Goal: Find specific page/section: Find specific page/section

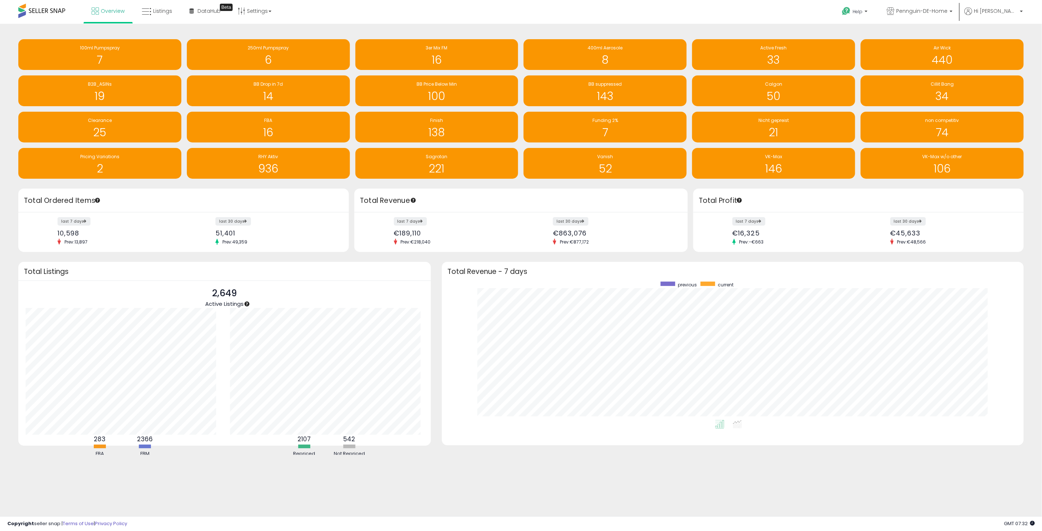
scroll to position [138, 567]
click at [264, 57] on h1 "6" at bounding box center [269, 60] width 156 height 12
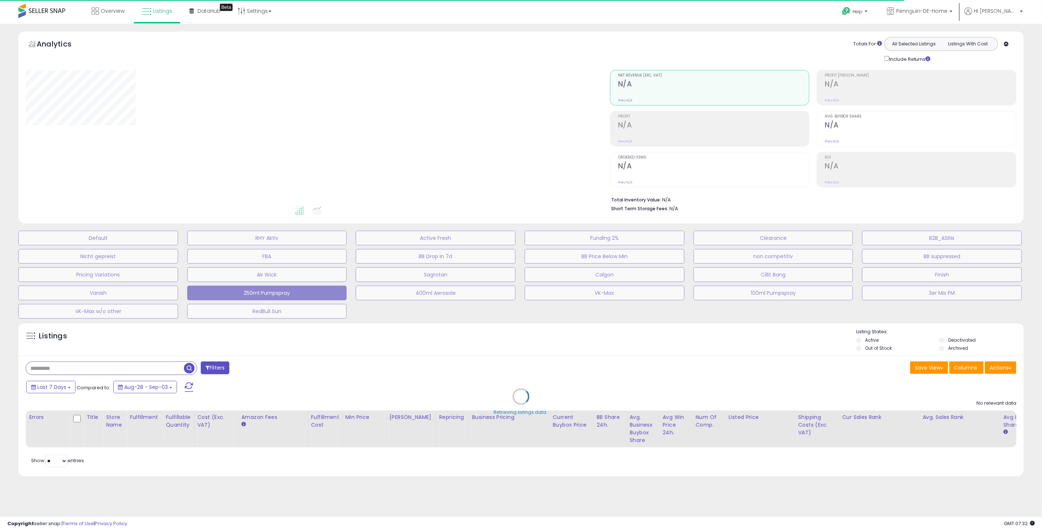
select select "**"
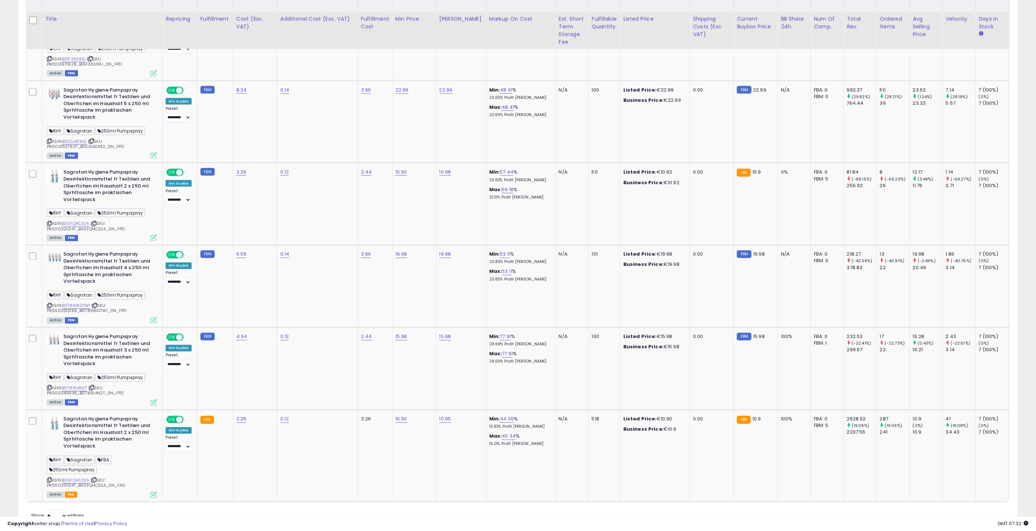
scroll to position [448, 0]
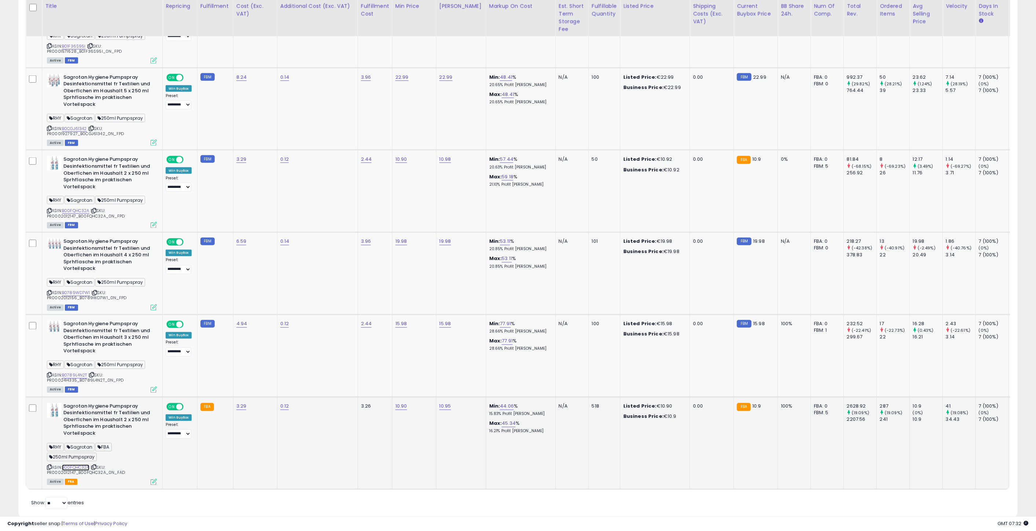
click at [81, 466] on link "B00FQHC32A" at bounding box center [75, 468] width 27 height 6
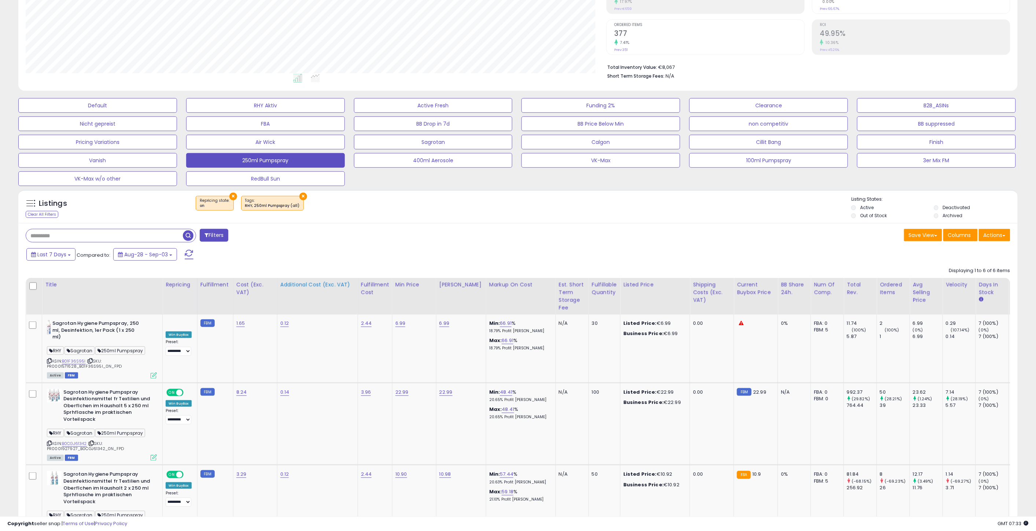
scroll to position [0, 0]
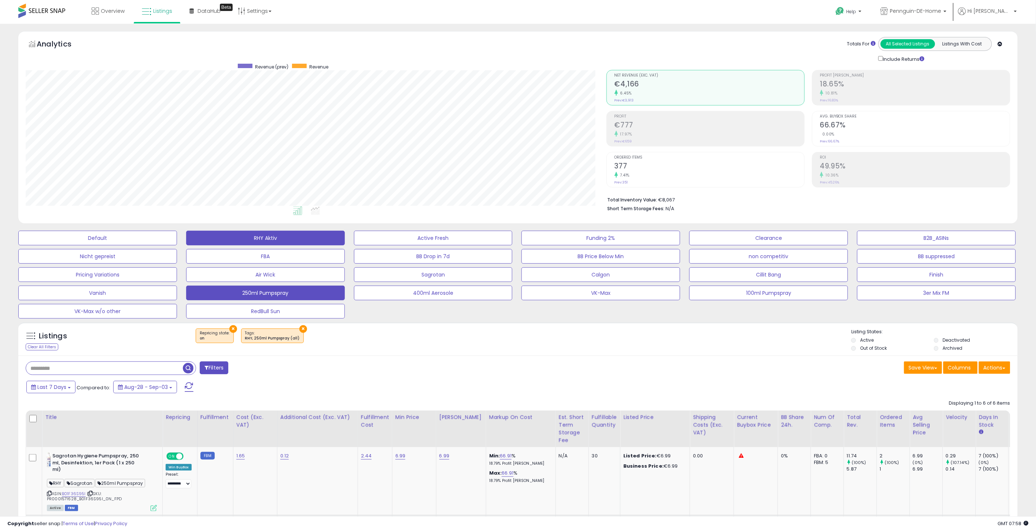
drag, startPoint x: 247, startPoint y: 227, endPoint x: 247, endPoint y: 239, distance: 11.4
click at [247, 228] on div "Default RHY Aktiv Active Fresh Funding 2% Clearance B2B_ASINs Nicht gepreist FB…" at bounding box center [518, 273] width 1018 height 92
click at [247, 240] on button "RHY Aktiv" at bounding box center [265, 238] width 159 height 15
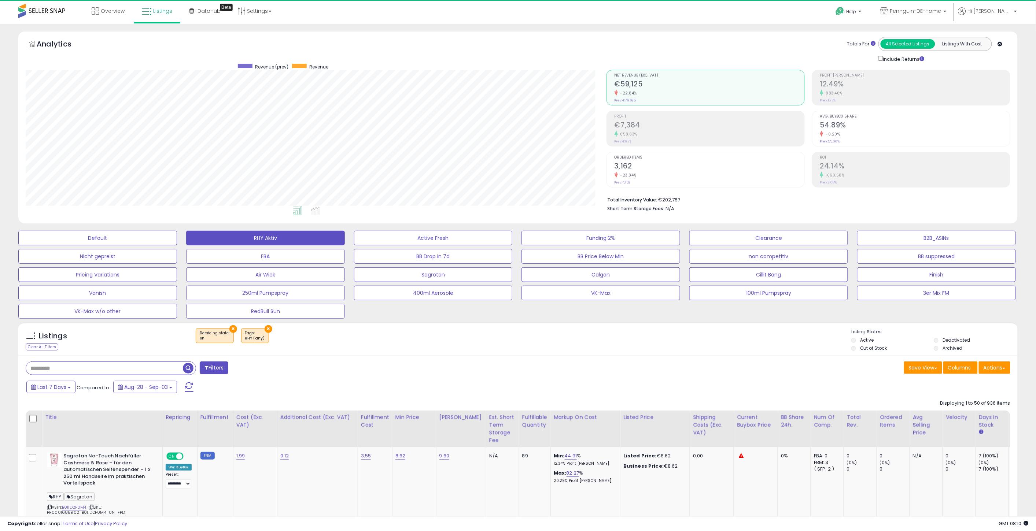
scroll to position [150, 581]
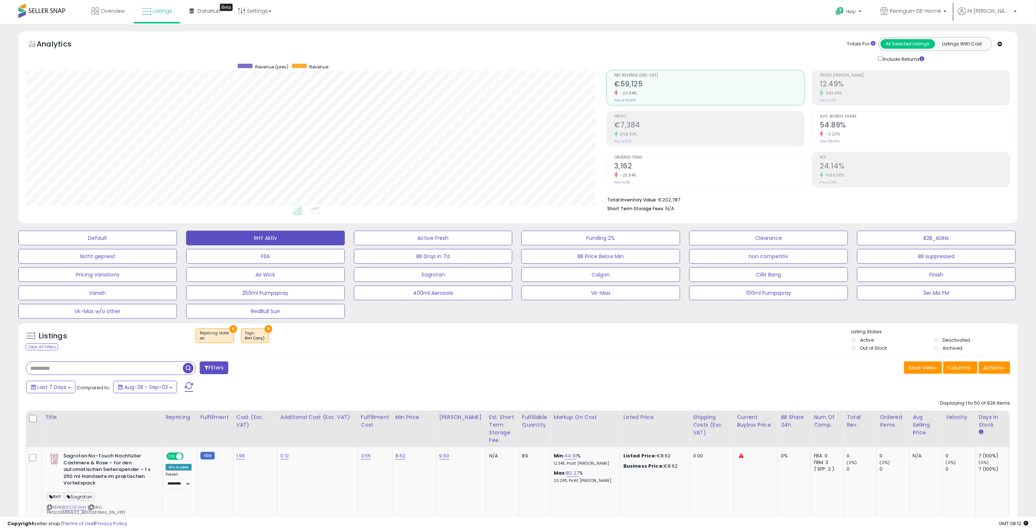
click at [508, 391] on div "Last 7 Days Compared to: Aug-28 - Sep-03" at bounding box center [394, 388] width 739 height 16
